Goal: Task Accomplishment & Management: Use online tool/utility

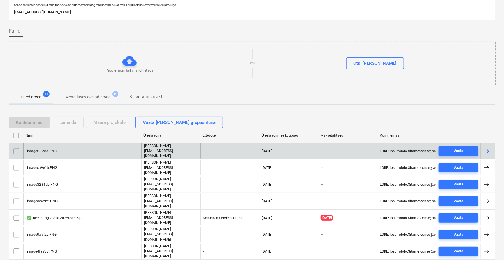
scroll to position [46, 0]
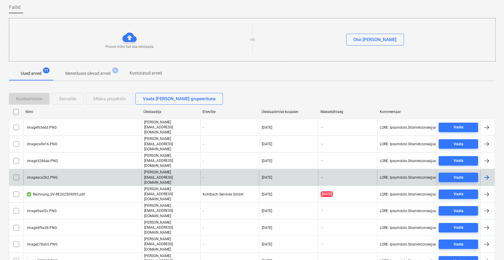
click at [12, 173] on input "checkbox" at bounding box center [16, 177] width 9 height 9
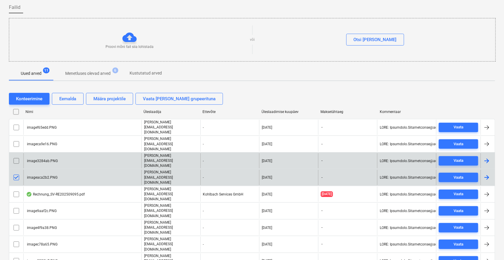
click at [16, 156] on input "checkbox" at bounding box center [16, 160] width 9 height 9
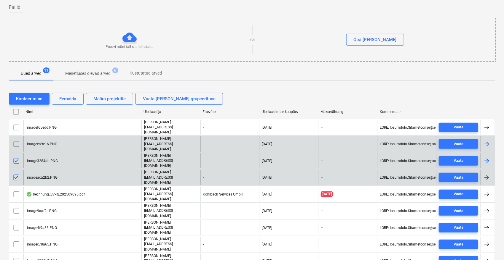
click at [15, 140] on input "checkbox" at bounding box center [16, 144] width 9 height 9
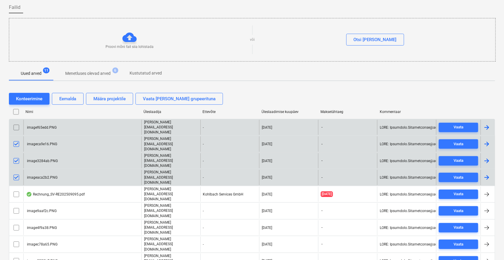
click at [15, 126] on input "checkbox" at bounding box center [16, 127] width 9 height 9
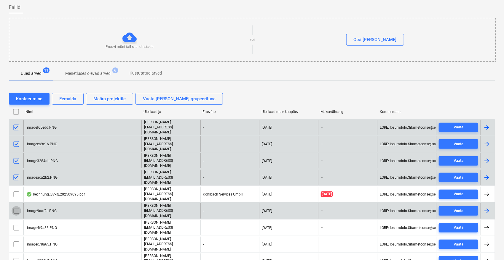
click at [17, 206] on input "checkbox" at bounding box center [16, 210] width 9 height 9
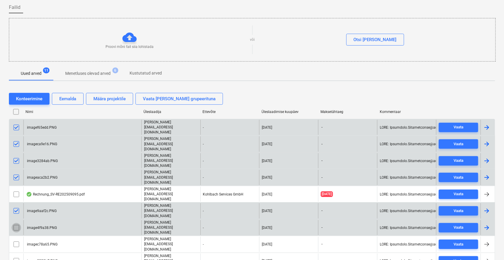
click at [15, 223] on input "checkbox" at bounding box center [16, 227] width 9 height 9
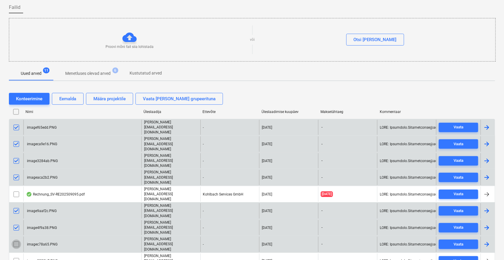
click at [15, 240] on input "checkbox" at bounding box center [16, 244] width 9 height 9
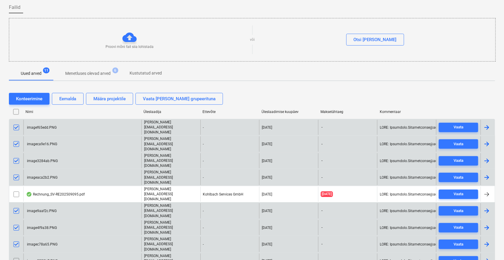
click at [15, 257] on input "checkbox" at bounding box center [16, 261] width 9 height 9
click at [57, 96] on button "Eemalda" at bounding box center [68, 99] width 32 height 12
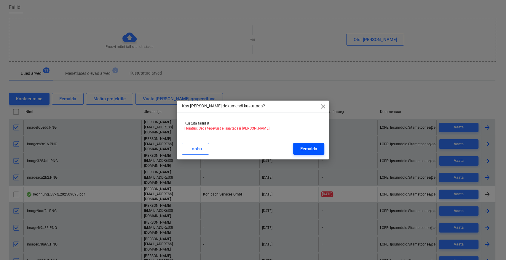
click at [305, 148] on div "Eemalda" at bounding box center [308, 149] width 17 height 8
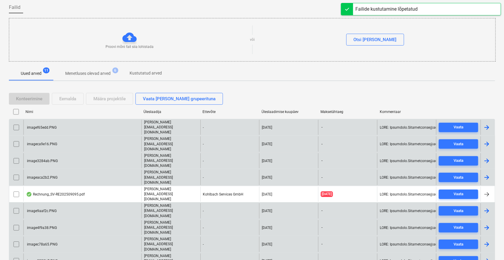
scroll to position [0, 0]
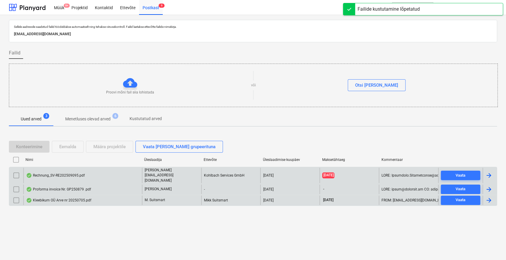
click at [100, 186] on div "Proforma invoice Nr. GP250879 .pdf" at bounding box center [82, 189] width 118 height 9
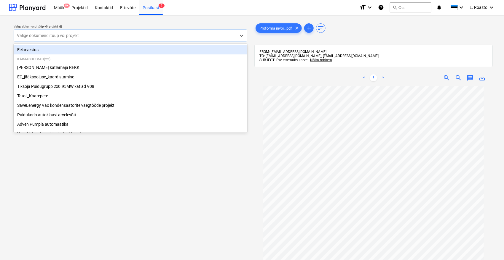
click at [172, 32] on div "Valige dokumendi tüüp või projekt" at bounding box center [125, 35] width 222 height 8
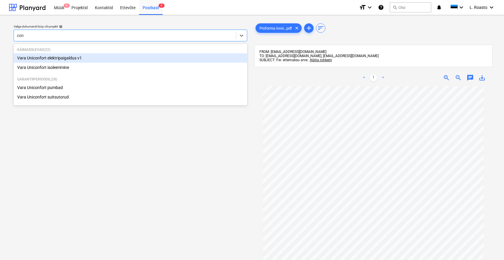
type input "cond"
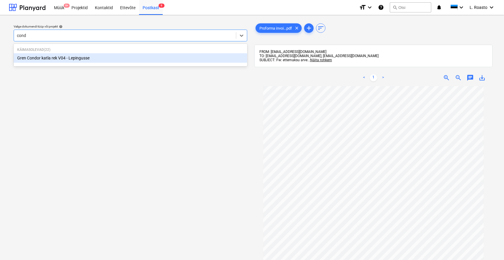
click at [44, 57] on div "Gren Condor katla rek V04 - Lepingusse" at bounding box center [130, 57] width 233 height 9
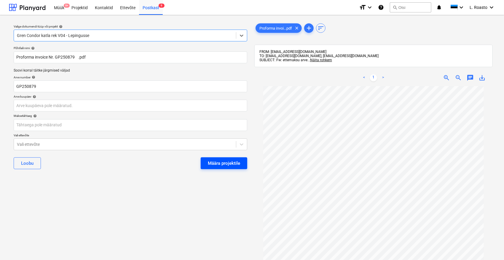
click at [225, 163] on div "Määra projektile" at bounding box center [224, 164] width 32 height 8
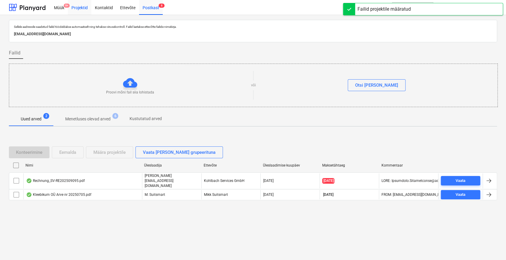
click at [82, 9] on div "Projektid" at bounding box center [79, 7] width 23 height 15
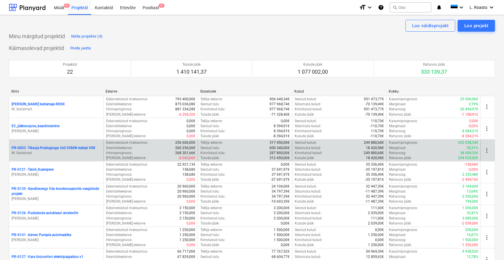
scroll to position [279, 0]
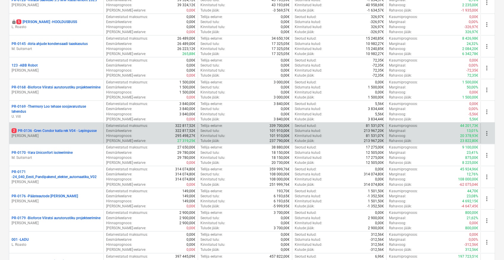
click at [70, 129] on p "2 PR-0136 - Gren Condor katla rek V04 - Lepingusse" at bounding box center [54, 131] width 85 height 5
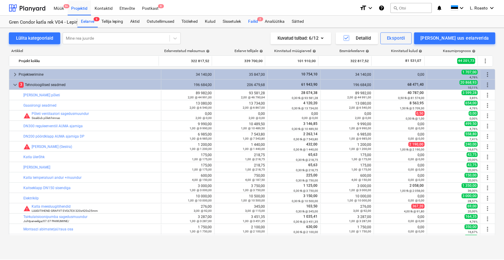
scroll to position [185, 0]
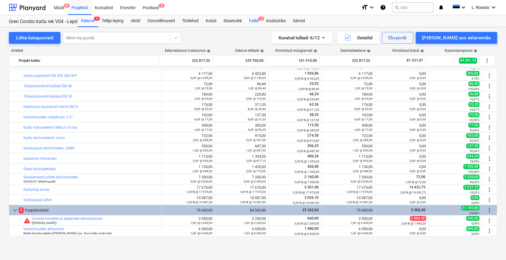
click at [255, 22] on div "Failid 2" at bounding box center [253, 21] width 17 height 12
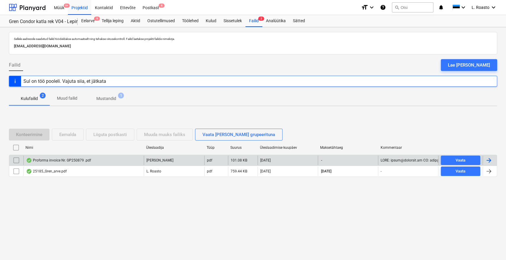
click at [76, 160] on div "Proforma invoice Nr. GP250879 .pdf" at bounding box center [58, 160] width 65 height 5
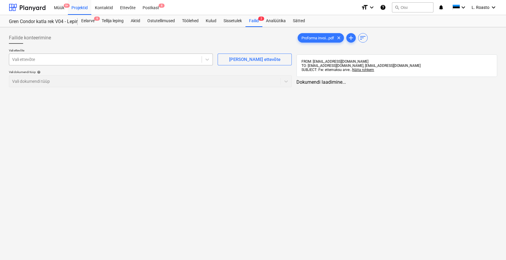
click at [189, 60] on div at bounding box center [105, 60] width 186 height 6
click at [188, 60] on div at bounding box center [105, 60] width 186 height 6
click at [322, 36] on span "Proforma invoi...pdf" at bounding box center [318, 38] width 40 height 4
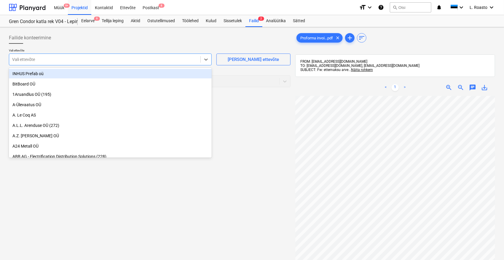
click at [142, 60] on div at bounding box center [104, 60] width 185 height 6
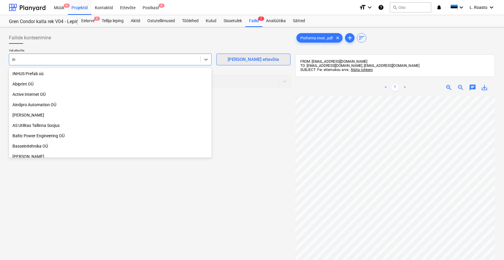
type input "i"
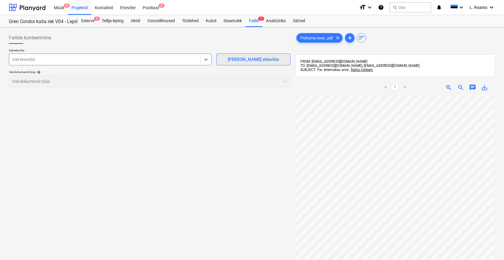
click at [261, 58] on div "[PERSON_NAME] ettevõte" at bounding box center [252, 60] width 51 height 8
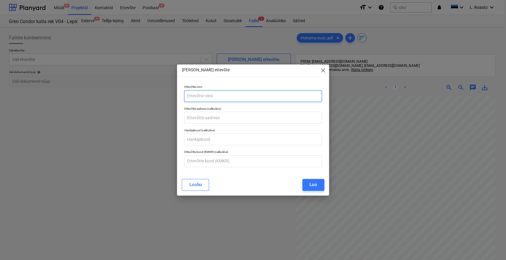
click at [243, 92] on input "text" at bounding box center [252, 96] width 137 height 12
type input "Infinitas [PERSON_NAME]"
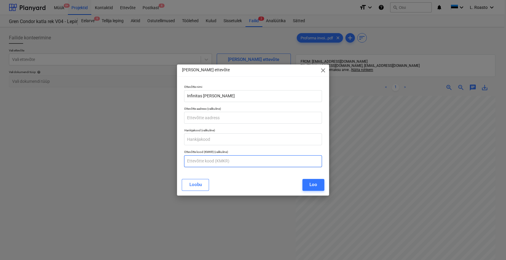
click at [195, 158] on input "text" at bounding box center [252, 162] width 137 height 12
paste input "LV40103330966"
type input "LV40103330966"
click at [310, 183] on div "Loo" at bounding box center [313, 185] width 8 height 8
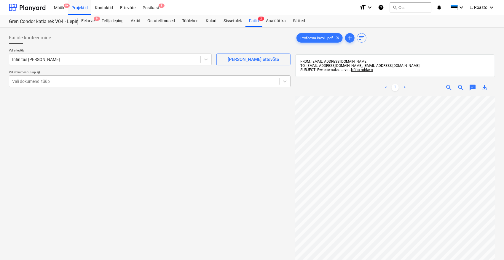
click at [61, 81] on div at bounding box center [144, 81] width 264 height 6
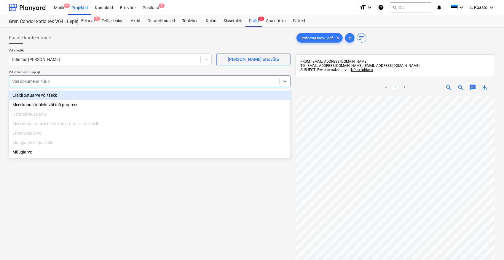
click at [43, 96] on div "Eraldi ostuarve või tšekk" at bounding box center [149, 95] width 281 height 9
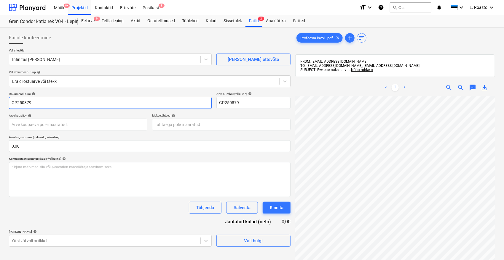
click at [11, 102] on input "GP250879" at bounding box center [110, 103] width 203 height 12
type input "Infinitas proforma invoice GP250879"
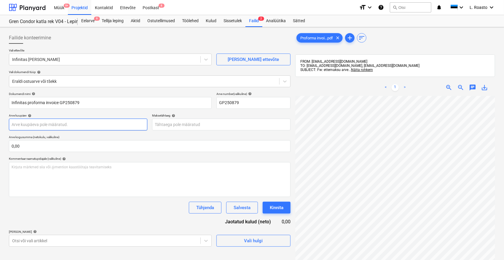
click at [50, 127] on body "Müük 9+ Projektid Kontaktid Ettevõte Postkast 8 format_size keyboard_arrow_down…" at bounding box center [252, 130] width 504 height 260
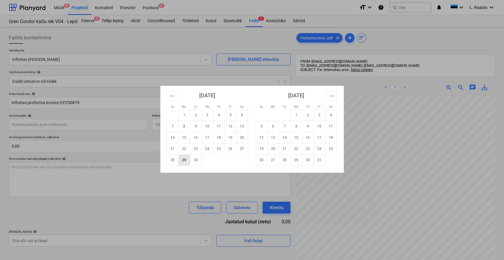
click at [184, 161] on td "29" at bounding box center [184, 160] width 12 height 11
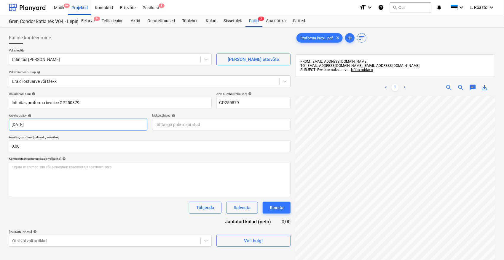
click at [73, 118] on body "Müük 9+ Projektid Kontaktid Ettevõte Postkast 8 format_size keyboard_arrow_down…" at bounding box center [252, 130] width 504 height 260
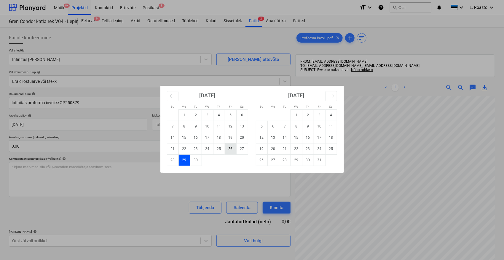
click at [231, 150] on td "26" at bounding box center [231, 148] width 12 height 11
type input "[DATE]"
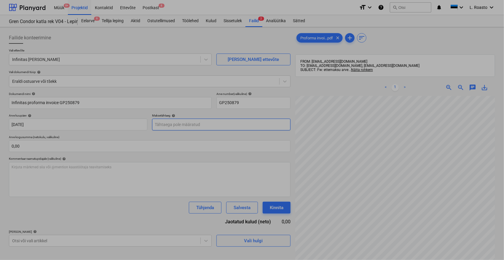
click at [196, 120] on body "Müük 9+ Projektid Kontaktid Ettevõte Postkast 8 format_size keyboard_arrow_down…" at bounding box center [252, 130] width 504 height 260
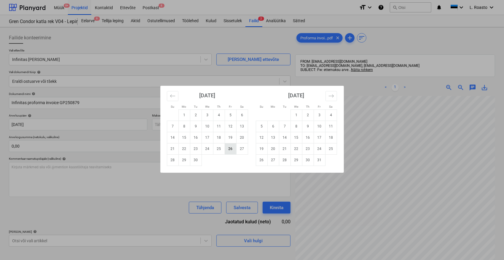
click at [227, 148] on td "26" at bounding box center [231, 148] width 12 height 11
type input "[DATE]"
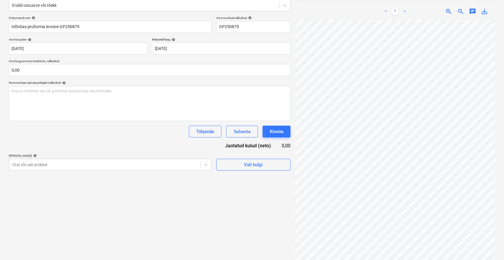
scroll to position [84, 0]
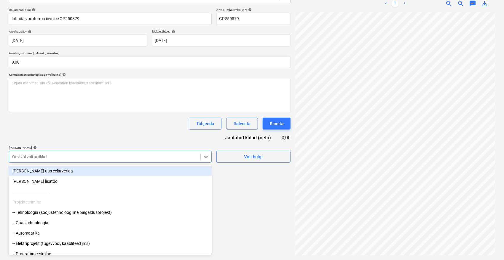
click at [96, 158] on div at bounding box center [104, 157] width 185 height 6
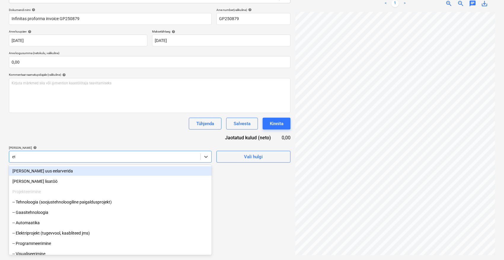
type input "ette"
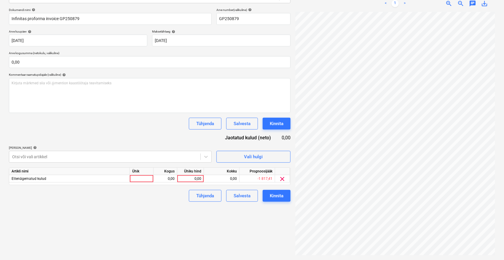
click at [140, 122] on div "Tühjenda Salvesta Kinnita" at bounding box center [149, 124] width 281 height 12
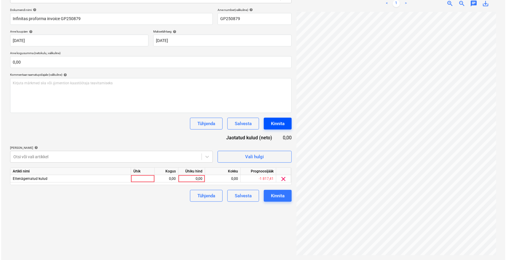
scroll to position [1, 24]
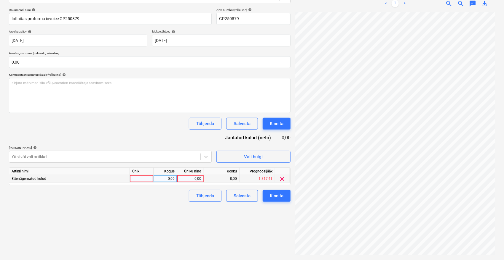
click at [189, 177] on div "0,00" at bounding box center [191, 178] width 22 height 7
type input "1326"
click at [185, 219] on div "Failide konteerimine Vali ettevõte Infinitas [PERSON_NAME] uus ettevõte Vali do…" at bounding box center [150, 101] width 286 height 313
click at [273, 198] on div "Kinnita" at bounding box center [277, 196] width 14 height 8
